Goal: Information Seeking & Learning: Find specific fact

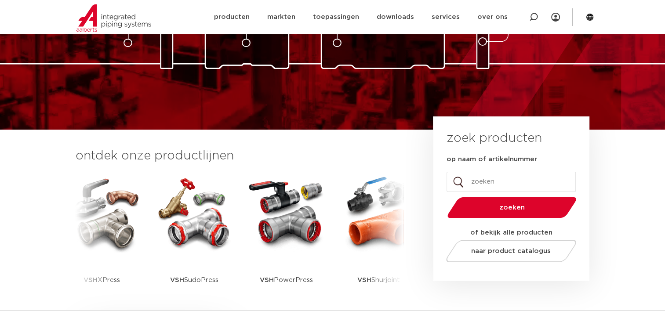
scroll to position [132, 0]
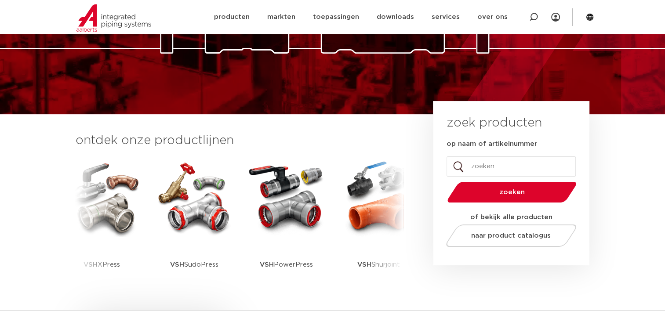
click at [472, 168] on input "op naam of artikelnummer" at bounding box center [511, 166] width 129 height 20
type input "6350003"
click at [516, 189] on span "zoeken" at bounding box center [512, 192] width 84 height 7
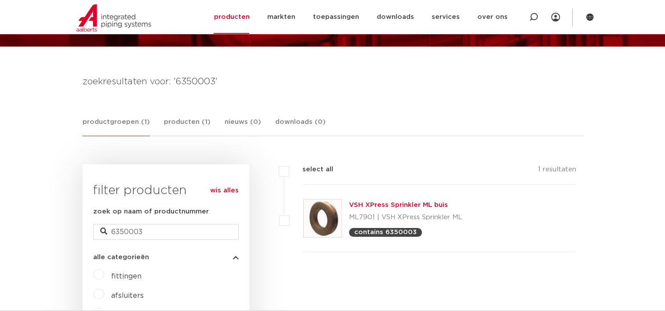
click at [399, 207] on link "VSH XPress Sprinkler ML buis" at bounding box center [398, 205] width 99 height 7
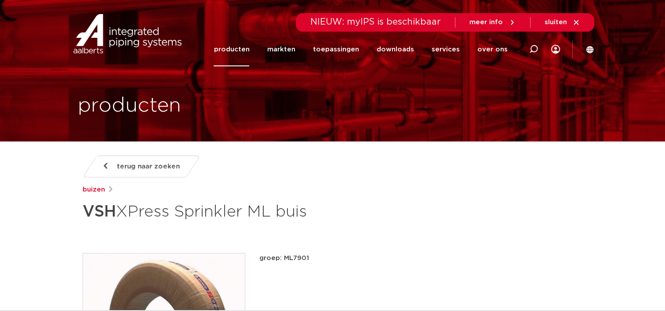
click at [163, 171] on span "terug naar zoeken" at bounding box center [148, 167] width 63 height 14
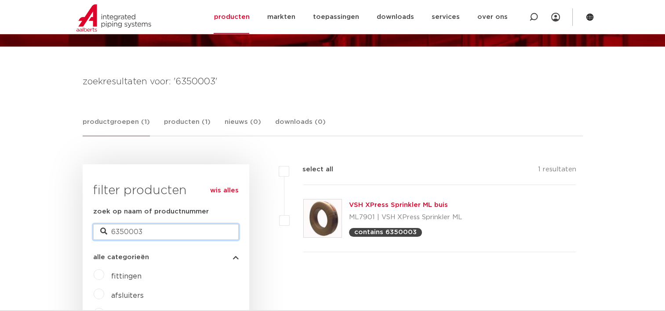
click at [162, 239] on input "6350003" at bounding box center [165, 232] width 145 height 16
type input "6350047"
click at [381, 205] on link "VSH XPress Sprinkler ML buis" at bounding box center [398, 205] width 99 height 7
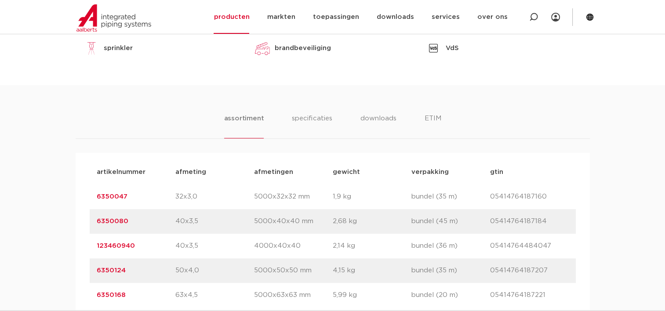
scroll to position [483, 0]
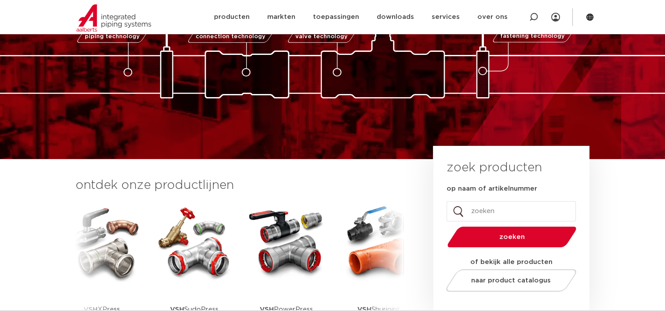
scroll to position [88, 0]
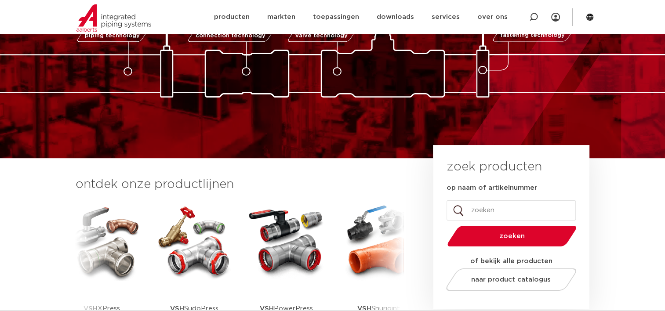
click at [479, 215] on input "op naam of artikelnummer" at bounding box center [511, 210] width 129 height 20
type input "0880286"
click at [443, 225] on button "zoeken" at bounding box center [511, 236] width 136 height 22
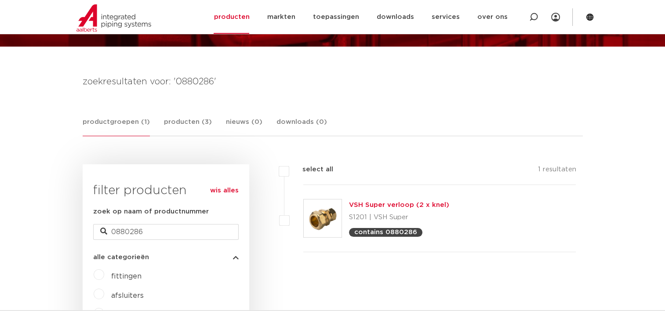
click at [389, 203] on link "VSH Super verloop (2 x knel)" at bounding box center [399, 205] width 100 height 7
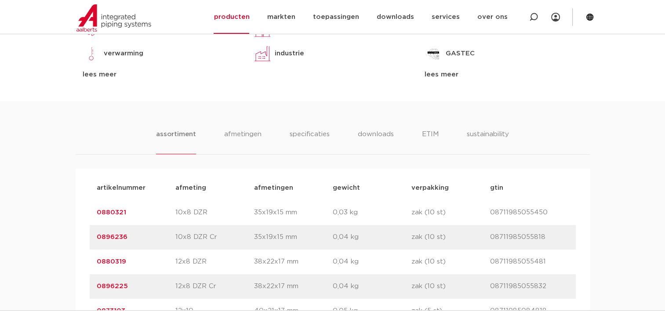
scroll to position [352, 0]
